Goal: Task Accomplishment & Management: Use online tool/utility

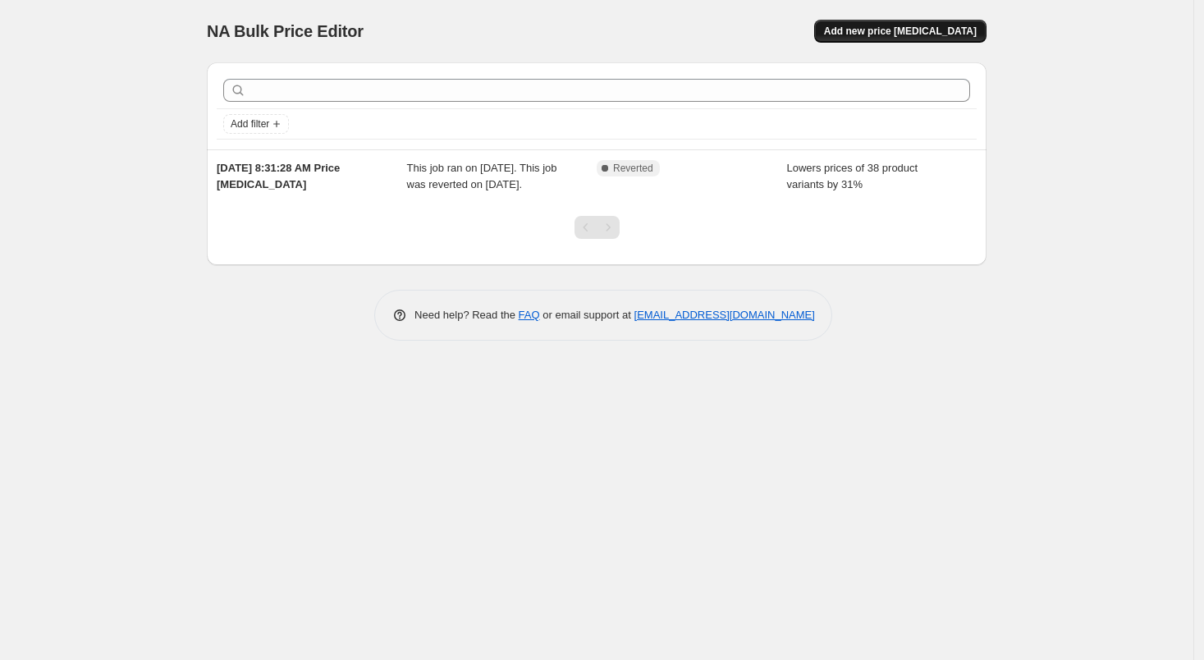
click at [911, 29] on span "Add new price [MEDICAL_DATA]" at bounding box center [900, 31] width 153 height 13
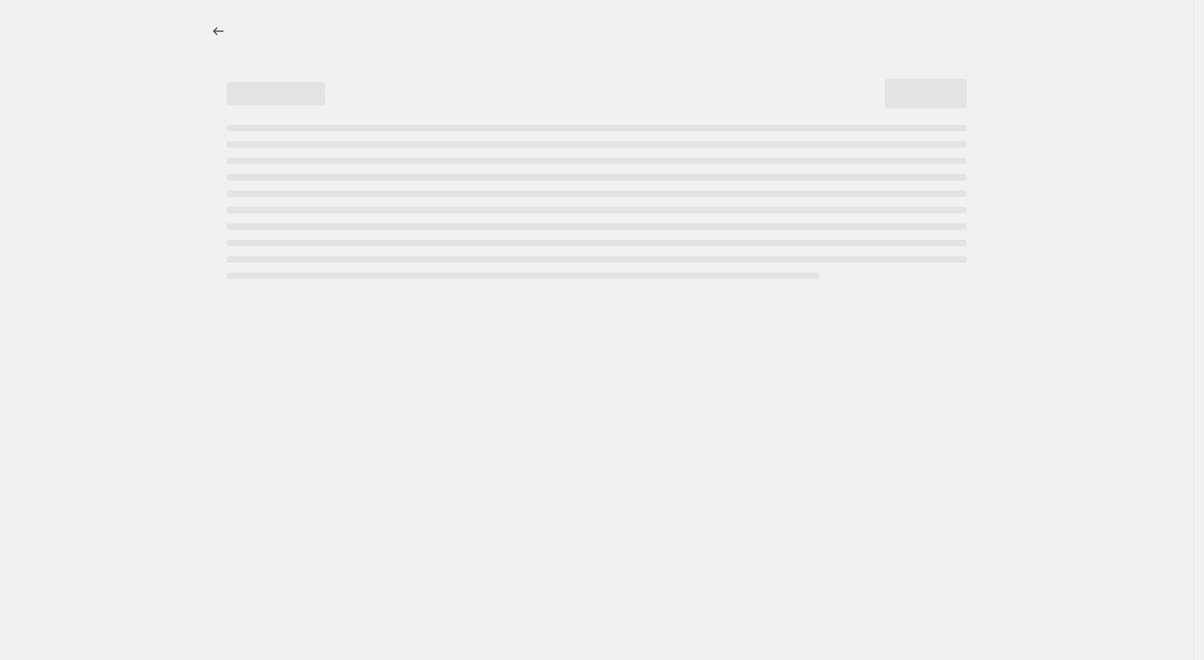
select select "percentage"
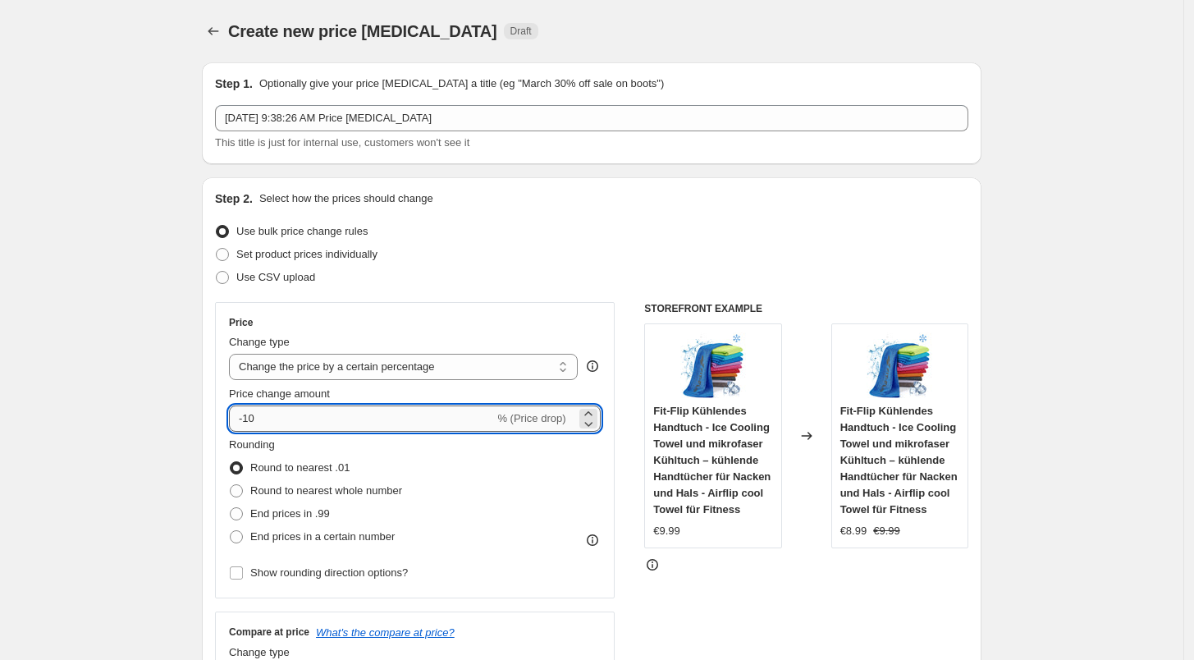
click at [387, 419] on input "-10" at bounding box center [361, 418] width 265 height 26
type input "-1"
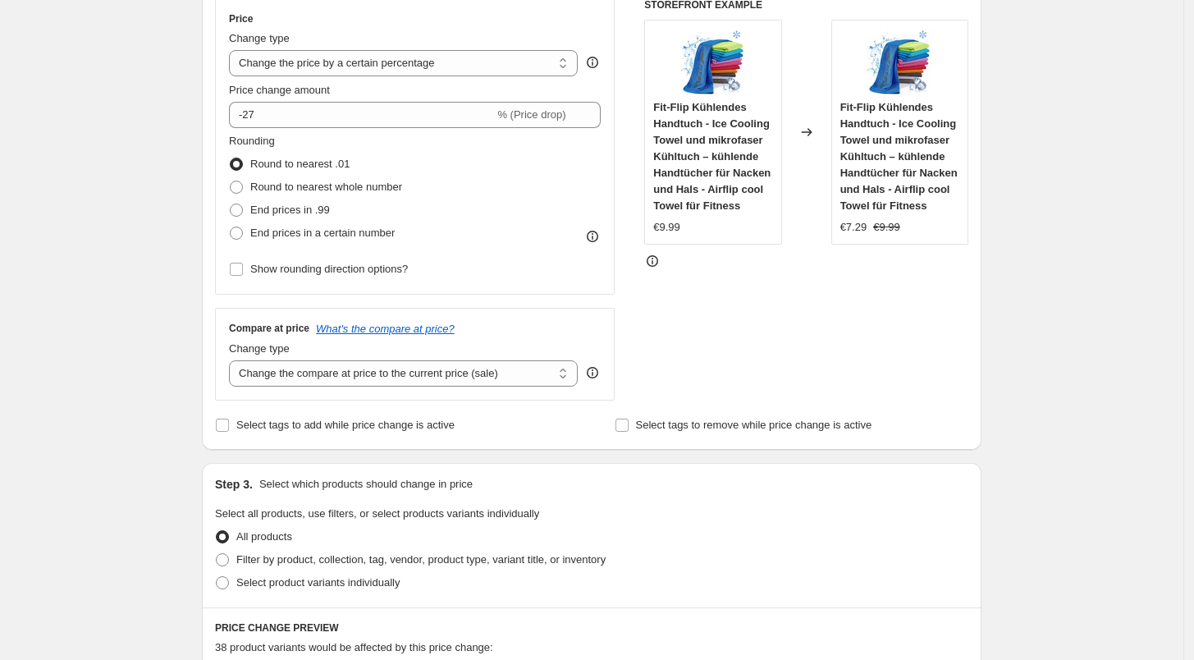
scroll to position [309, 0]
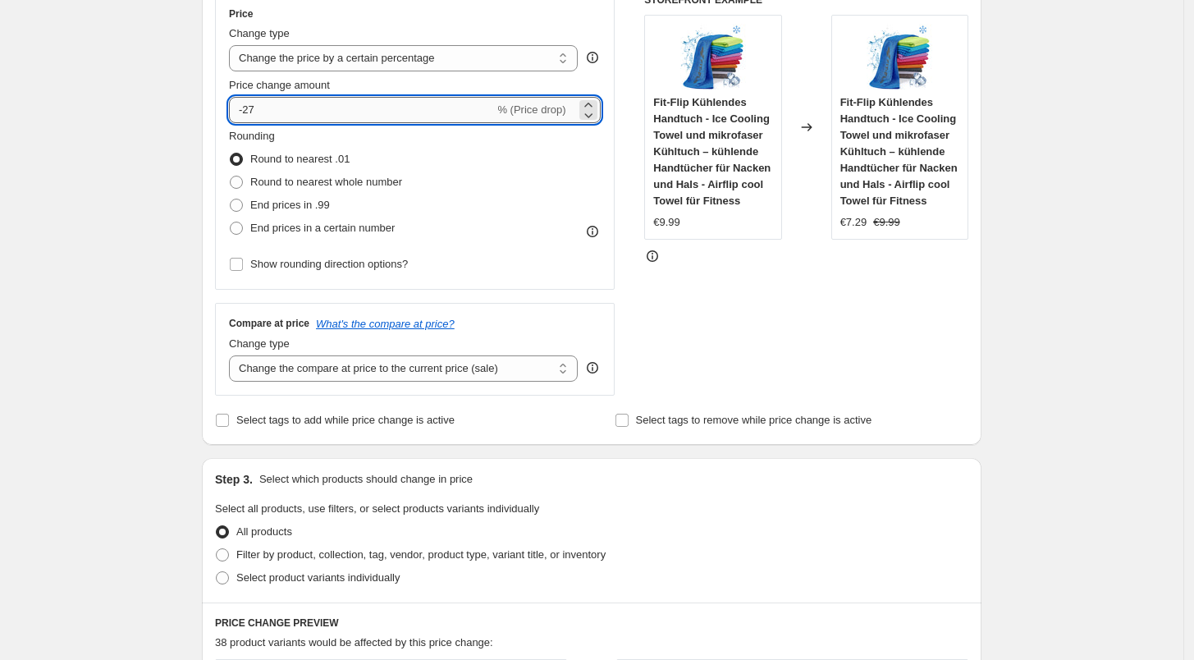
click at [433, 116] on input "-27" at bounding box center [361, 110] width 265 height 26
type input "-28"
click at [1075, 336] on div "Create new price [MEDICAL_DATA]. This page is ready Create new price [MEDICAL_D…" at bounding box center [591, 573] width 1183 height 1765
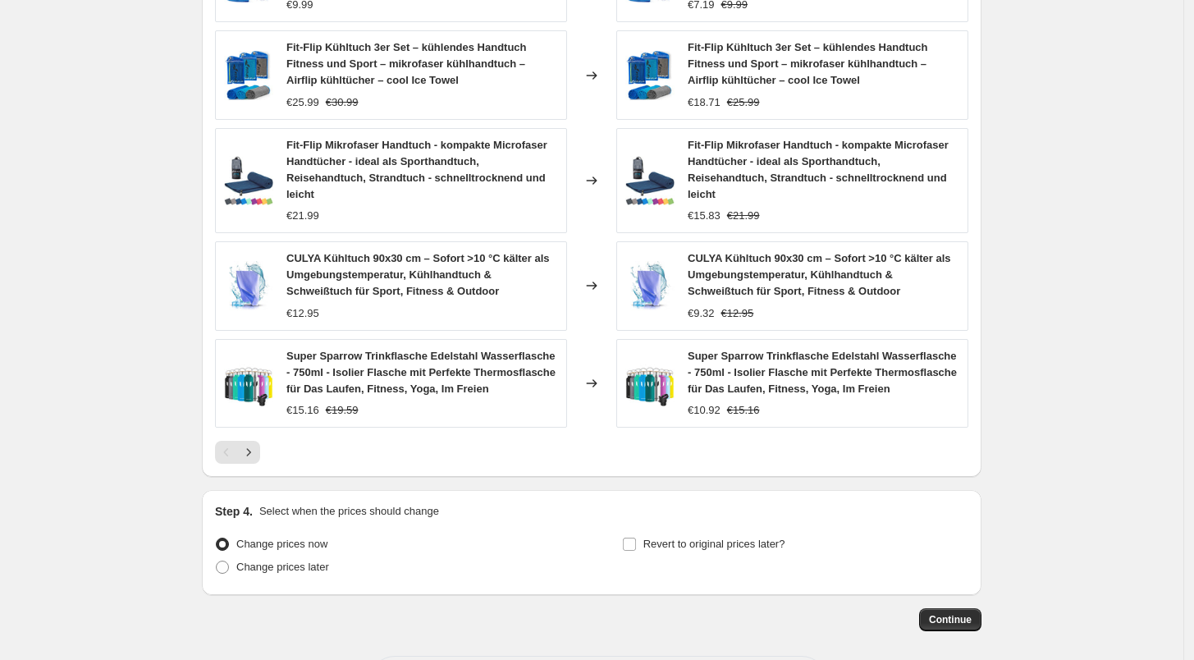
scroll to position [1088, 0]
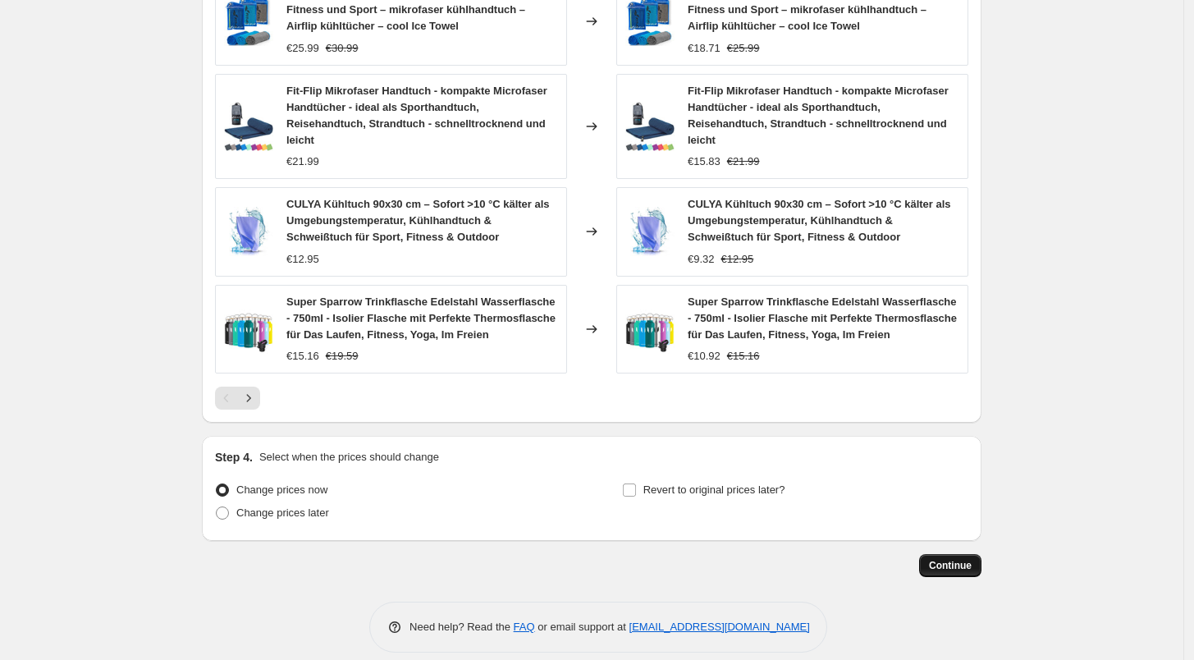
click at [959, 559] on span "Continue" at bounding box center [950, 565] width 43 height 13
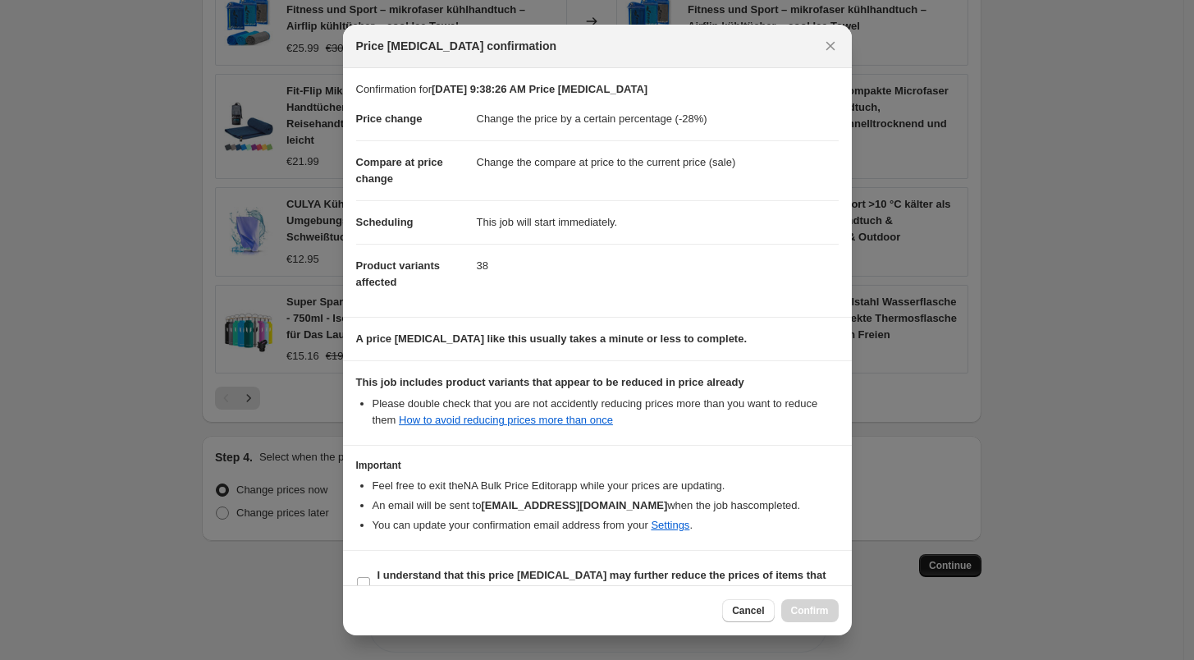
click at [487, 579] on b "I understand that this price [MEDICAL_DATA] may further reduce the prices of it…" at bounding box center [602, 583] width 449 height 29
click at [370, 579] on input "I understand that this price [MEDICAL_DATA] may further reduce the prices of it…" at bounding box center [363, 583] width 13 height 13
checkbox input "true"
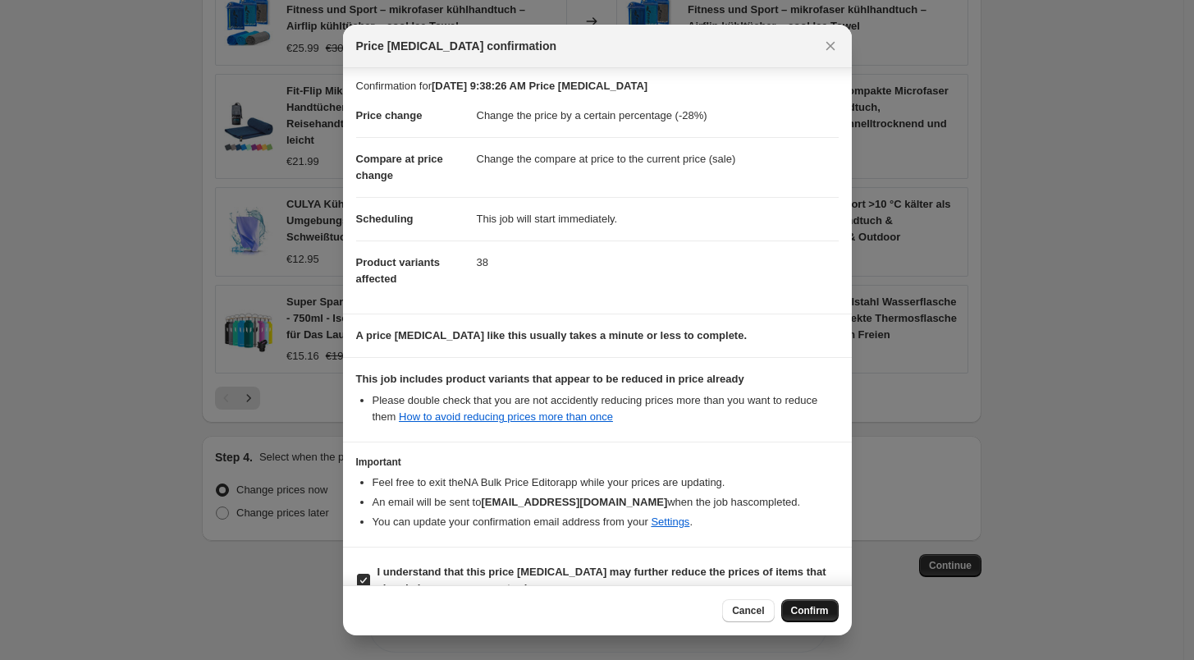
click at [792, 618] on button "Confirm" at bounding box center [809, 610] width 57 height 23
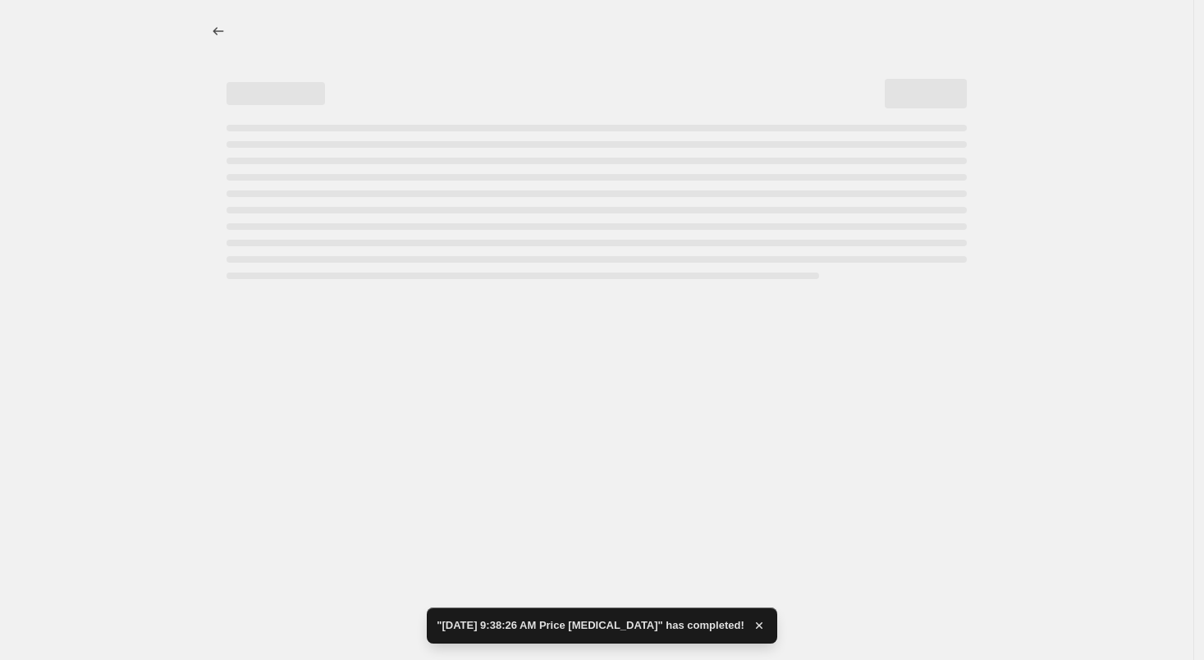
select select "percentage"
